Goal: Task Accomplishment & Management: Manage account settings

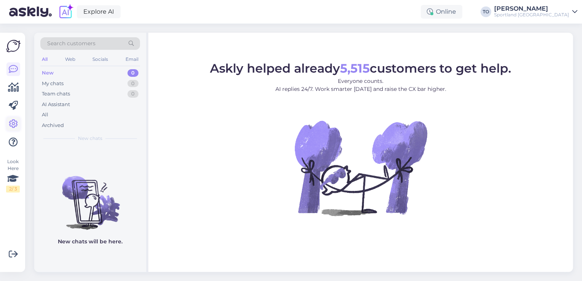
click at [15, 119] on link at bounding box center [13, 124] width 14 height 14
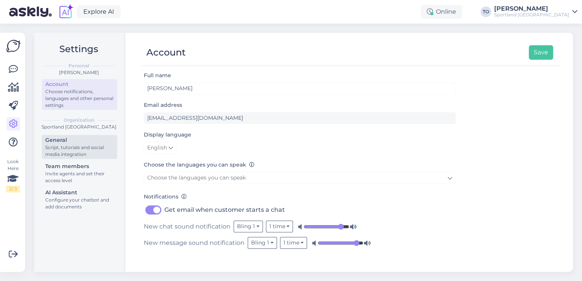
click at [82, 138] on div "General" at bounding box center [79, 140] width 68 height 8
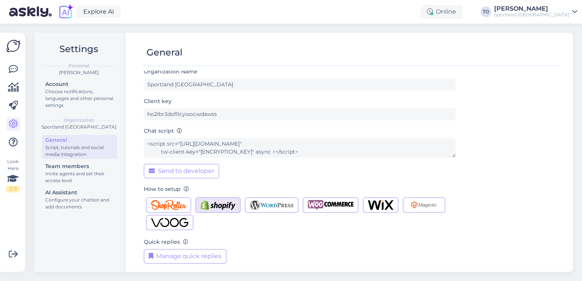
scroll to position [8, 0]
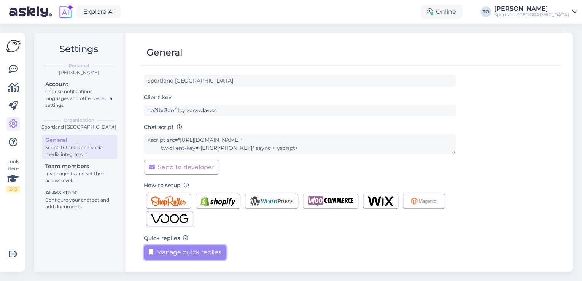
click at [198, 249] on button "Manage quick replies" at bounding box center [185, 252] width 83 height 14
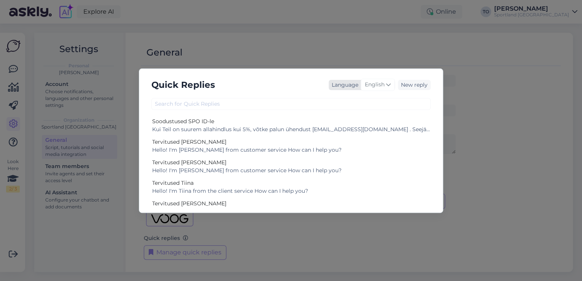
click at [377, 84] on span "English" at bounding box center [375, 85] width 20 height 8
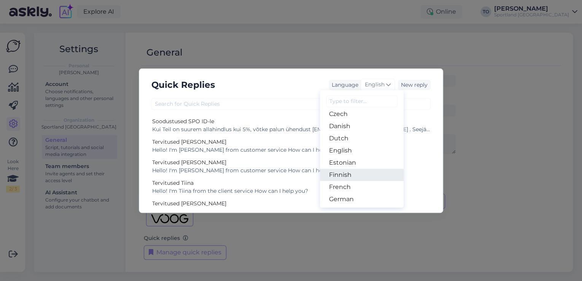
scroll to position [91, 0]
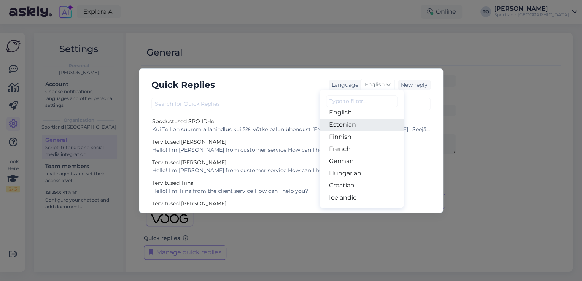
click at [365, 129] on link "Estonian" at bounding box center [362, 125] width 84 height 12
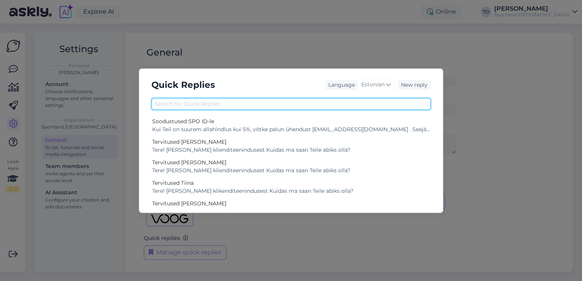
click at [264, 105] on input "text" at bounding box center [290, 104] width 279 height 12
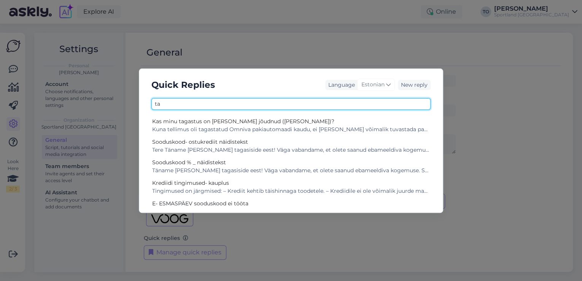
type input "t"
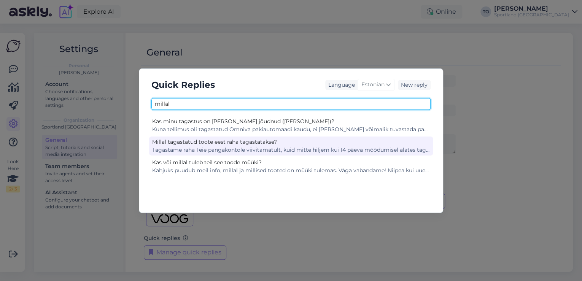
type input "millal"
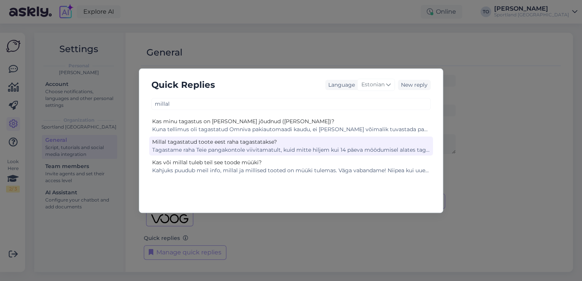
click at [272, 148] on div "Tagastame raha Teie pangakontole viivitamatult, kuid mitte hiljem kui 14 päeva …" at bounding box center [291, 150] width 278 height 8
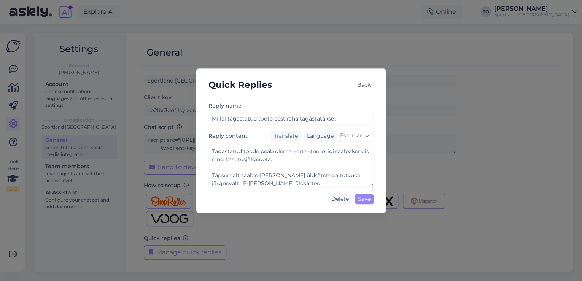
scroll to position [0, 0]
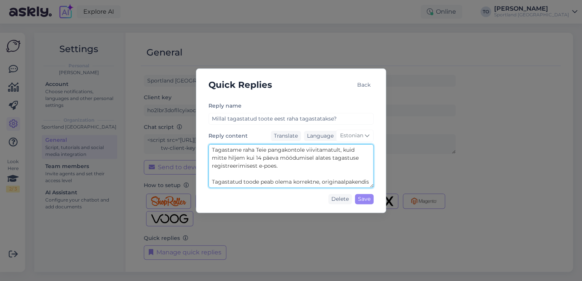
drag, startPoint x: 211, startPoint y: 148, endPoint x: 280, endPoint y: 168, distance: 71.1
click at [280, 168] on textarea "Tagastame raha Teie pangakontole viivitamatult, kuid mitte hiljem kui 14 päeva …" at bounding box center [290, 166] width 165 height 44
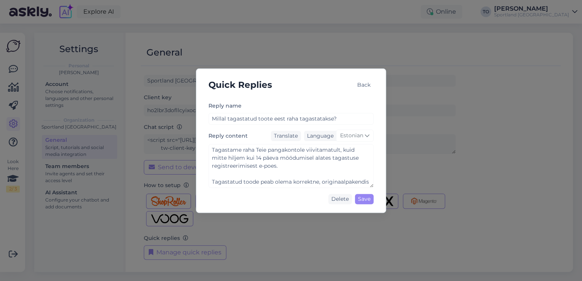
click at [310, 79] on div "Quick Replies Back" at bounding box center [290, 85] width 177 height 20
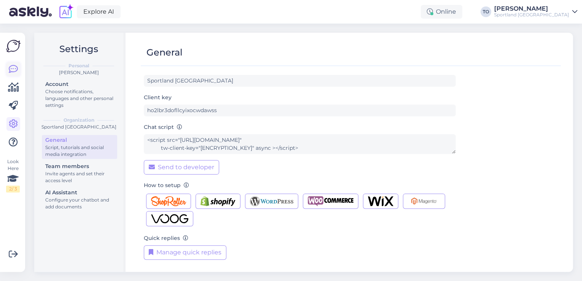
click at [15, 67] on icon at bounding box center [13, 69] width 9 height 9
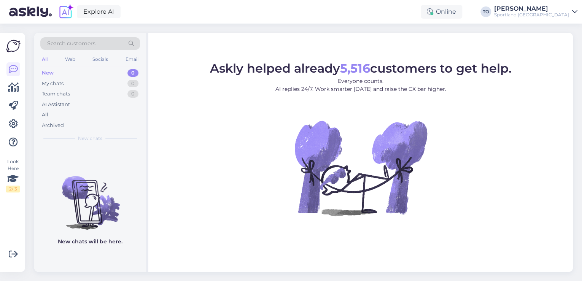
click at [557, 20] on div "Explore AI Online TO [PERSON_NAME] Sportland [GEOGRAPHIC_DATA]" at bounding box center [291, 12] width 582 height 24
click at [558, 18] on div "Explore AI Online TO [PERSON_NAME] Sportland [GEOGRAPHIC_DATA]" at bounding box center [291, 12] width 582 height 24
click at [562, 13] on div "Sportland [GEOGRAPHIC_DATA]" at bounding box center [531, 15] width 75 height 6
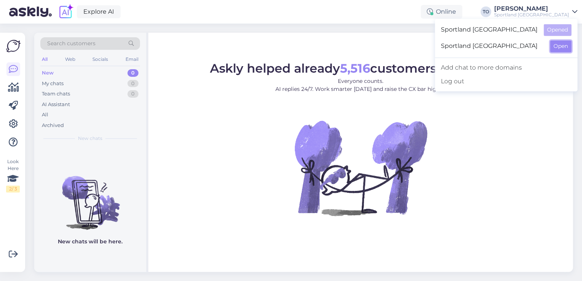
click at [562, 43] on button "Open" at bounding box center [560, 46] width 21 height 12
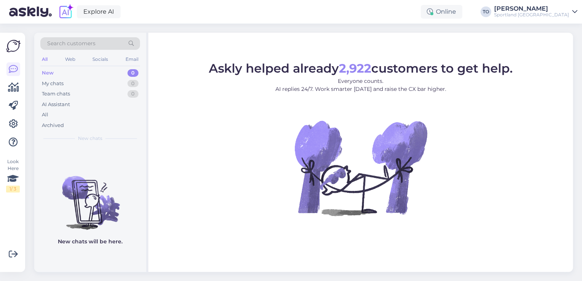
click at [557, 11] on div "[PERSON_NAME]" at bounding box center [531, 9] width 75 height 6
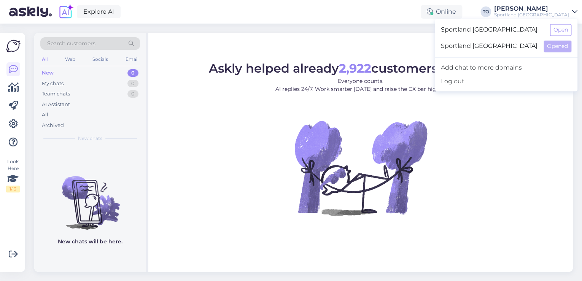
click at [562, 23] on div "Sportland Estonia Open" at bounding box center [506, 30] width 143 height 16
click at [560, 27] on button "Open" at bounding box center [560, 30] width 21 height 12
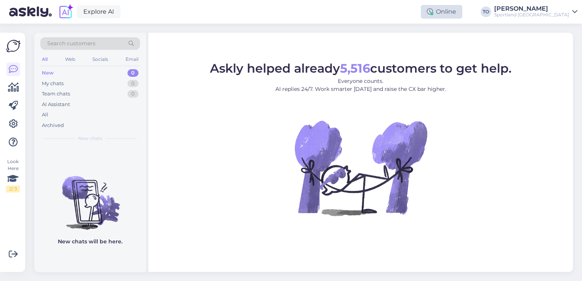
click at [462, 13] on div "Online" at bounding box center [441, 12] width 41 height 14
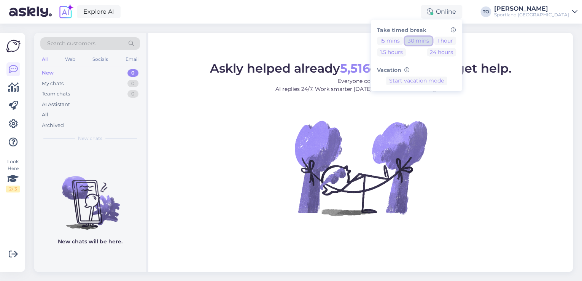
click at [432, 43] on button "30 mins" at bounding box center [418, 41] width 27 height 8
click at [551, 12] on div "Sportland [GEOGRAPHIC_DATA]" at bounding box center [531, 15] width 75 height 6
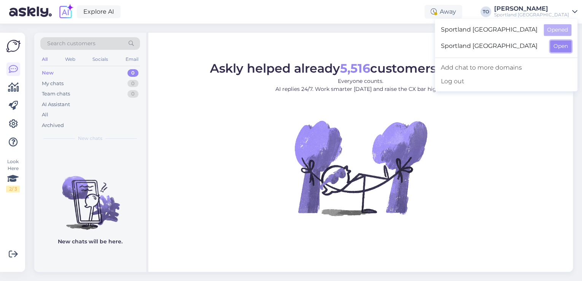
click at [555, 47] on button "Open" at bounding box center [560, 46] width 21 height 12
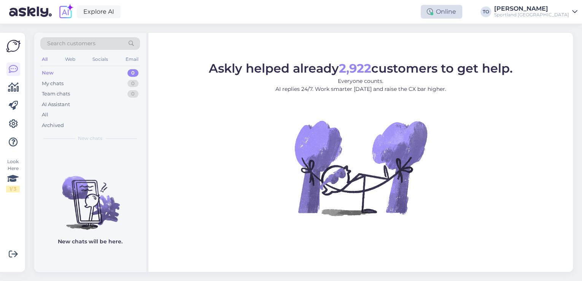
click at [462, 12] on div "Online" at bounding box center [441, 12] width 41 height 14
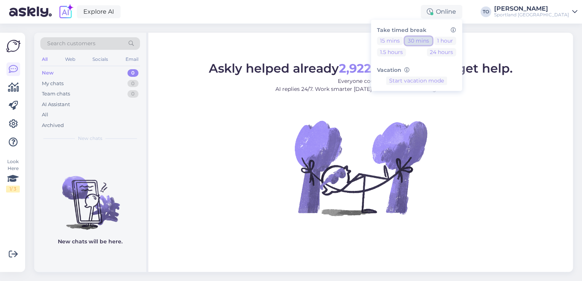
click at [432, 40] on button "30 mins" at bounding box center [418, 41] width 27 height 8
click at [373, 17] on div "Explore AI Away Take timed break 15 mins 30 mins 1 hour 1.5 hours 24 hours Vaca…" at bounding box center [291, 12] width 582 height 24
